Goal: Task Accomplishment & Management: Complete application form

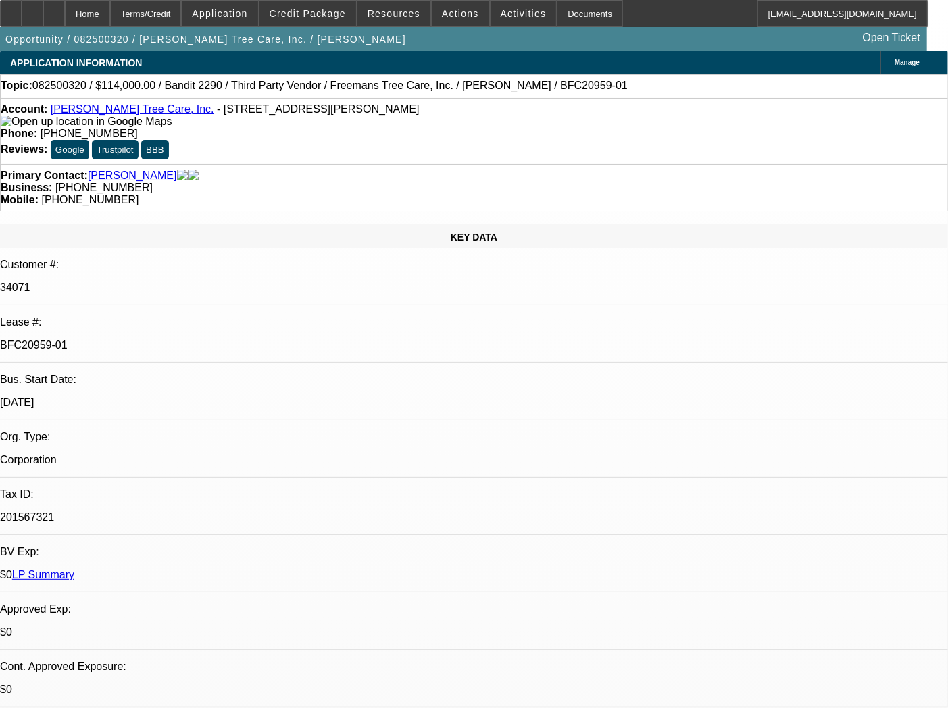
select select "0"
select select "6"
select select "0"
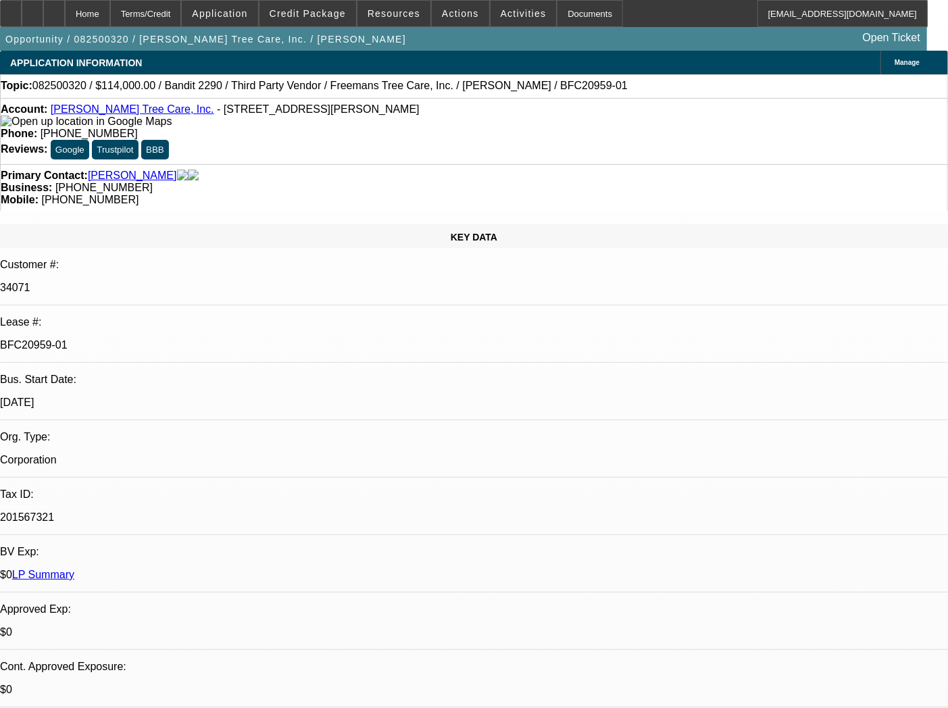
select select "0"
select select "6"
select select "0"
select select "2"
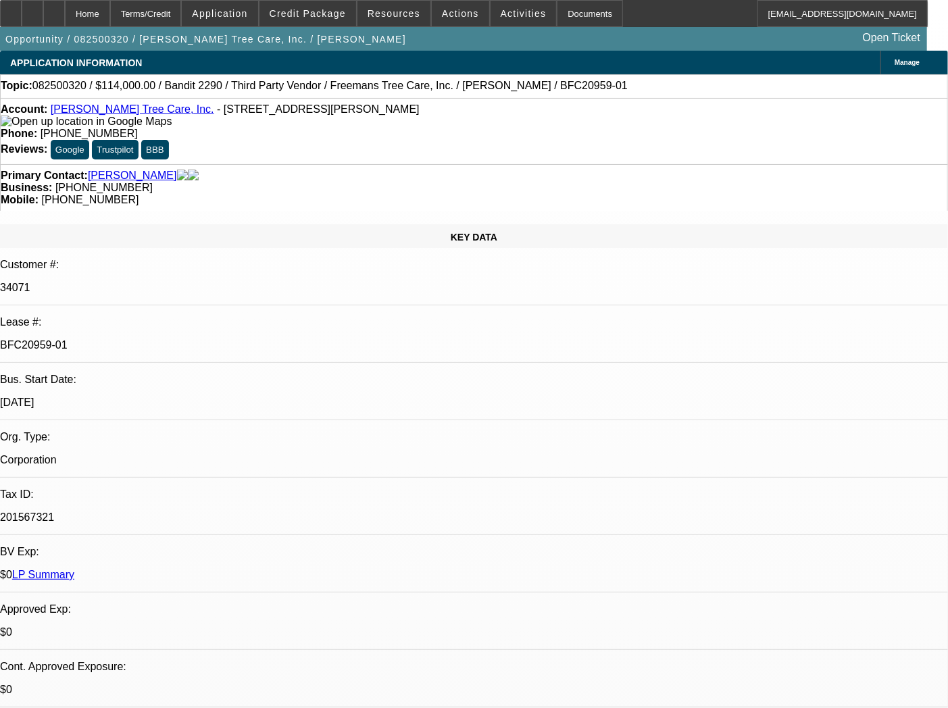
select select "2"
select select "0"
select select "6"
select select "0"
select select "2"
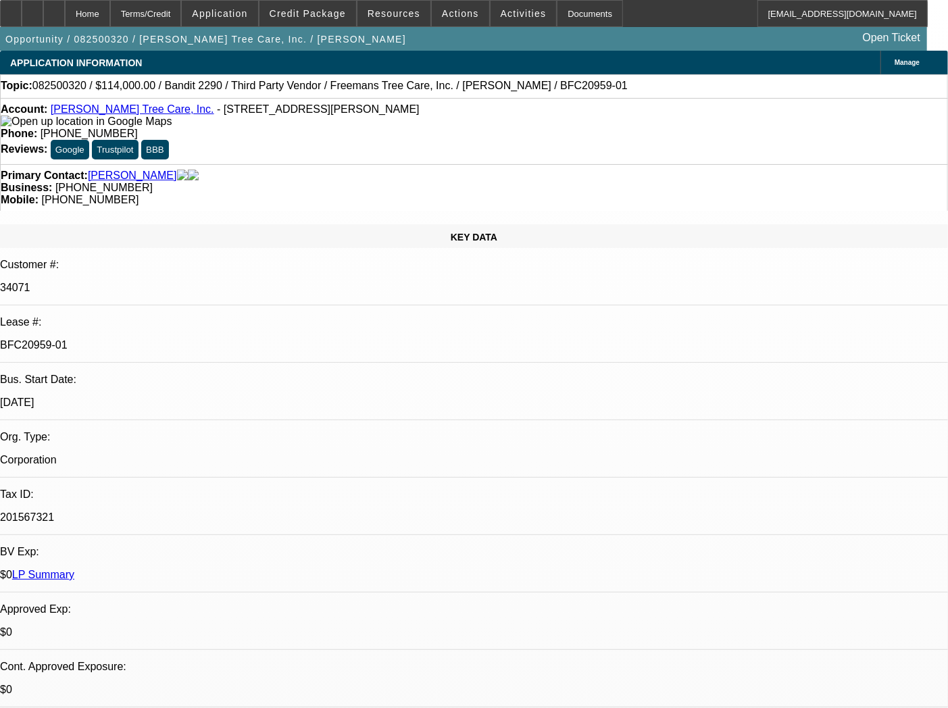
select select "2"
select select "0"
select select "6"
click at [577, 11] on div "Documents" at bounding box center [590, 13] width 66 height 27
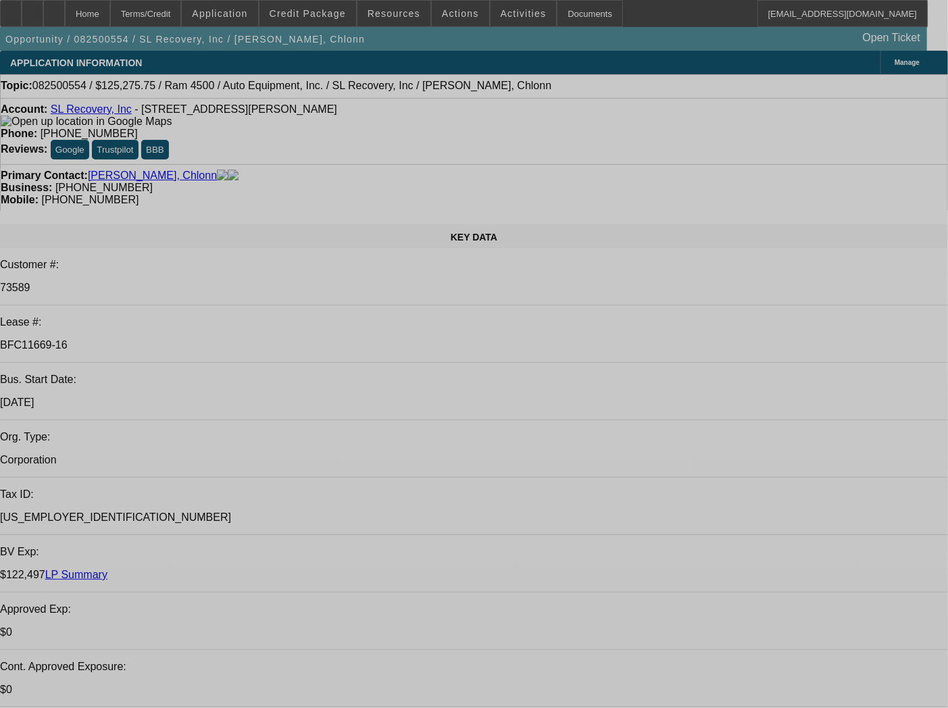
select select "0"
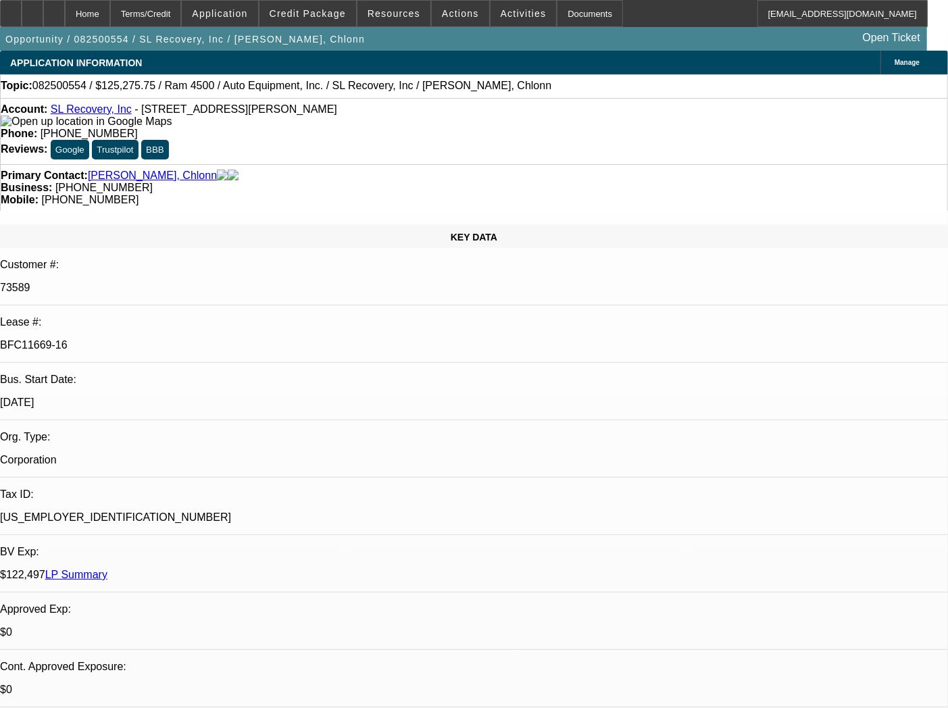
select select "2"
select select "0"
select select "6"
select select "0"
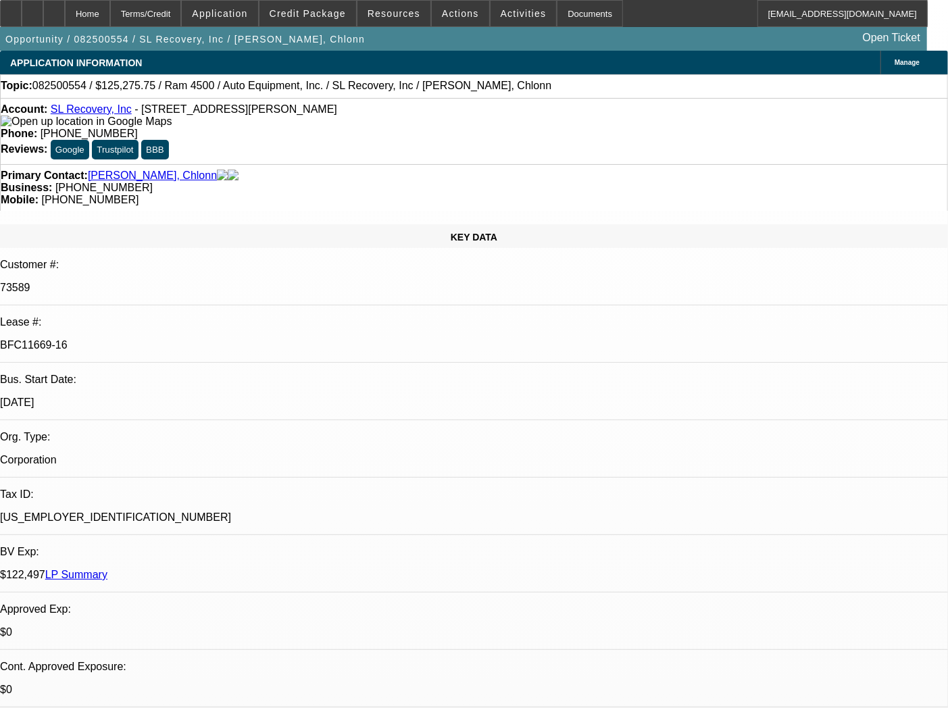
select select "0"
select select "6"
select select "0"
select select "2"
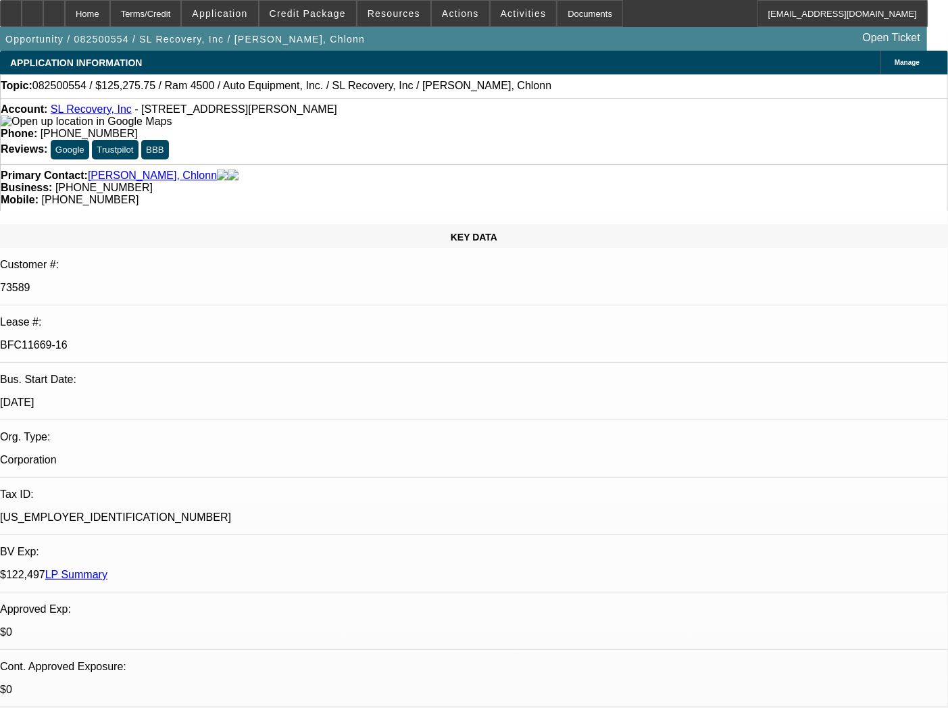
select select "0"
select select "6"
select select "0"
select select "2"
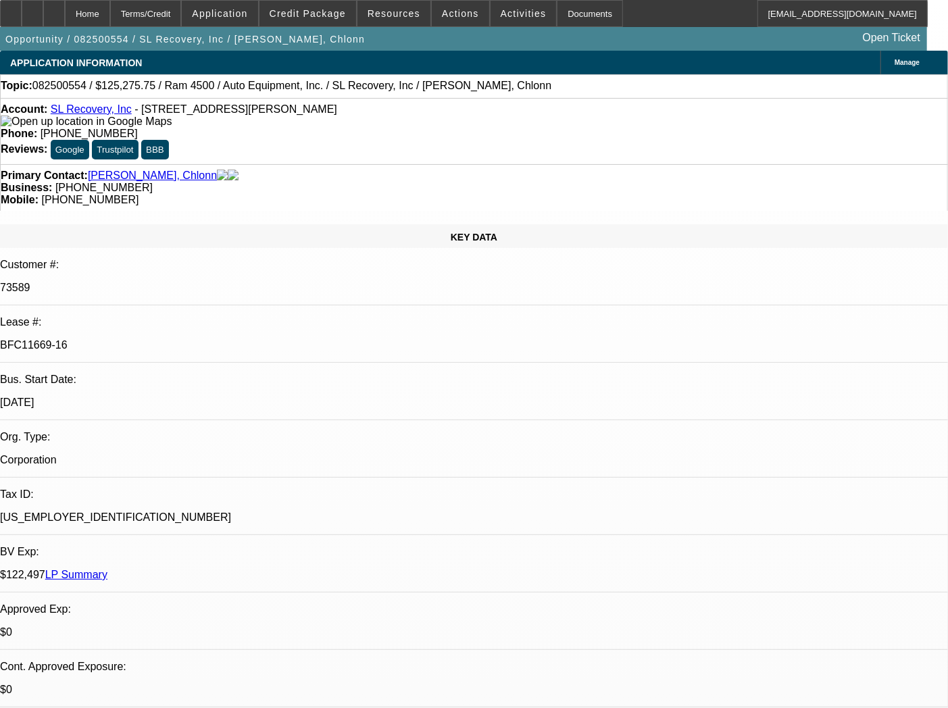
select select "0"
select select "6"
click at [571, 23] on div "Documents" at bounding box center [590, 13] width 66 height 27
